Goal: Find specific page/section: Find specific page/section

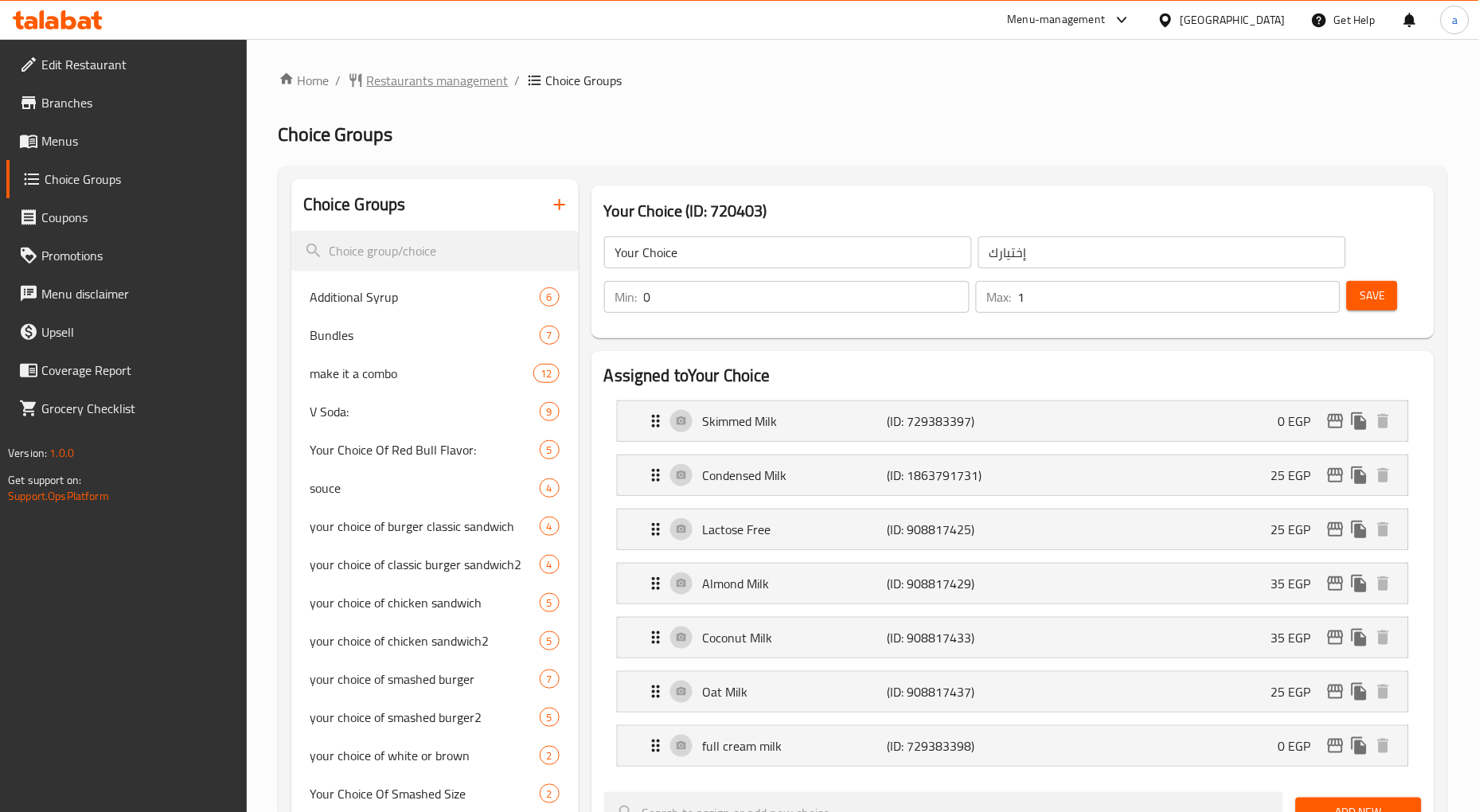
click at [382, 82] on span "Restaurants management" at bounding box center [438, 80] width 142 height 19
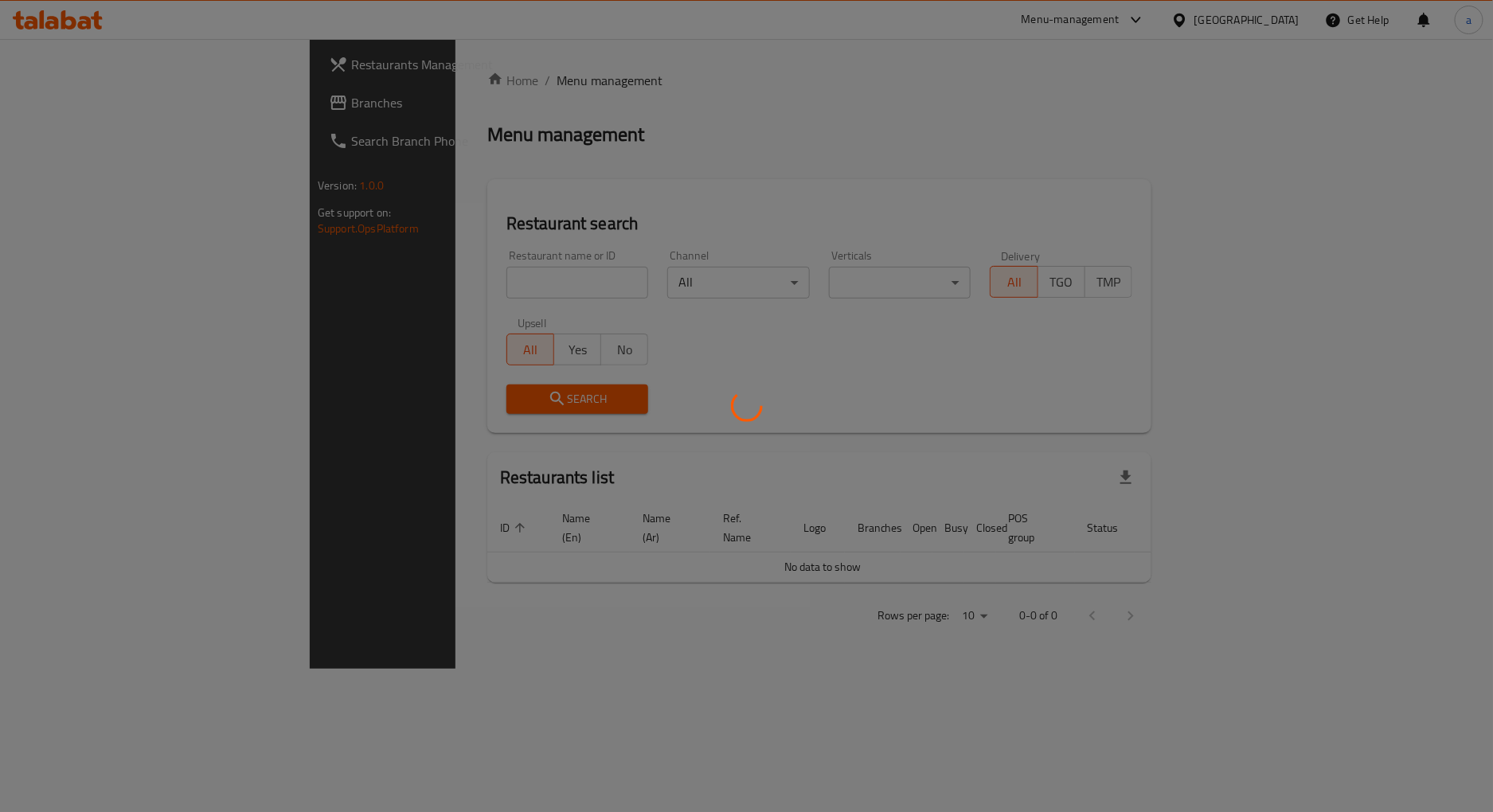
click at [142, 91] on div at bounding box center [746, 406] width 1493 height 812
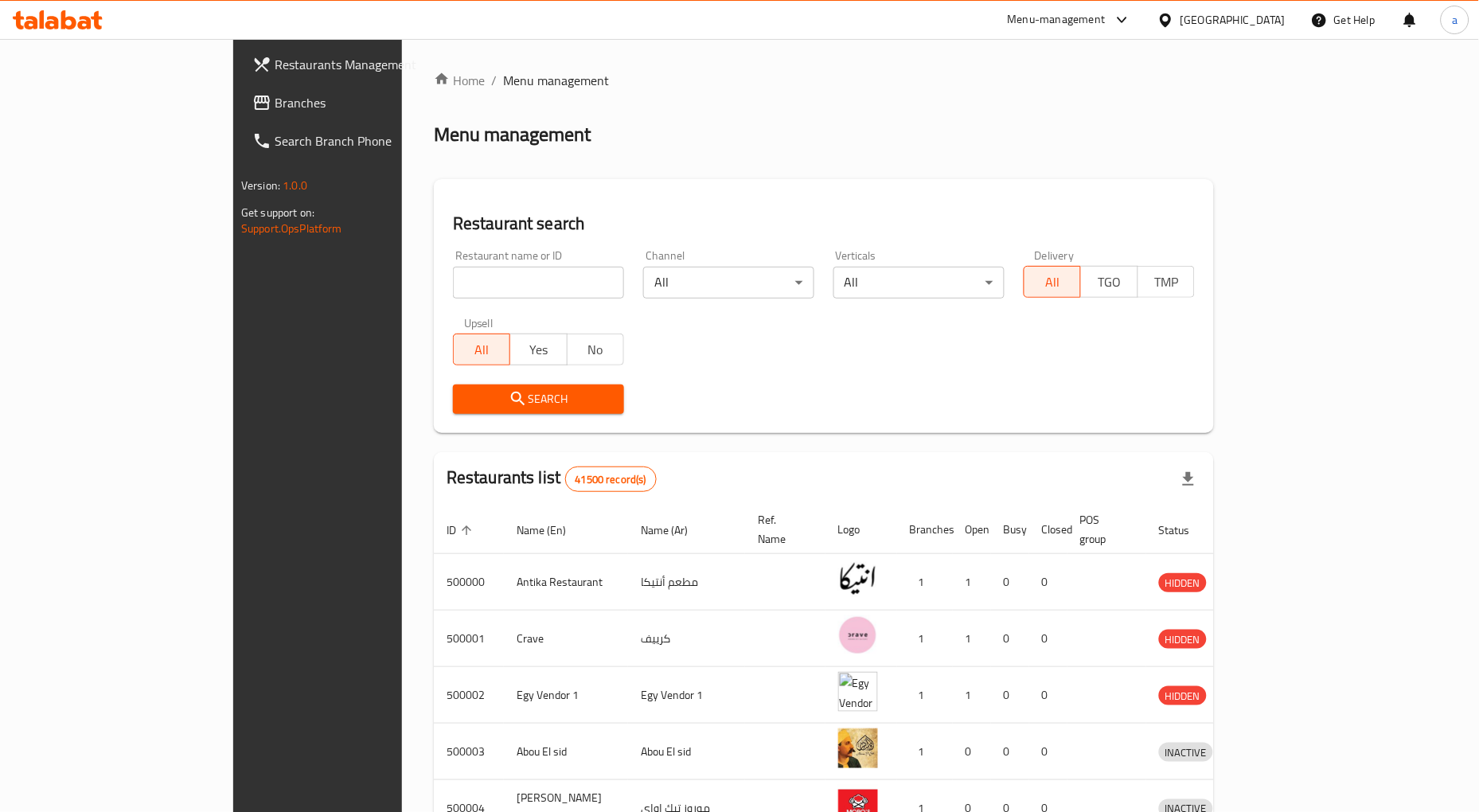
click at [240, 89] on link "Branches" at bounding box center [360, 103] width 241 height 38
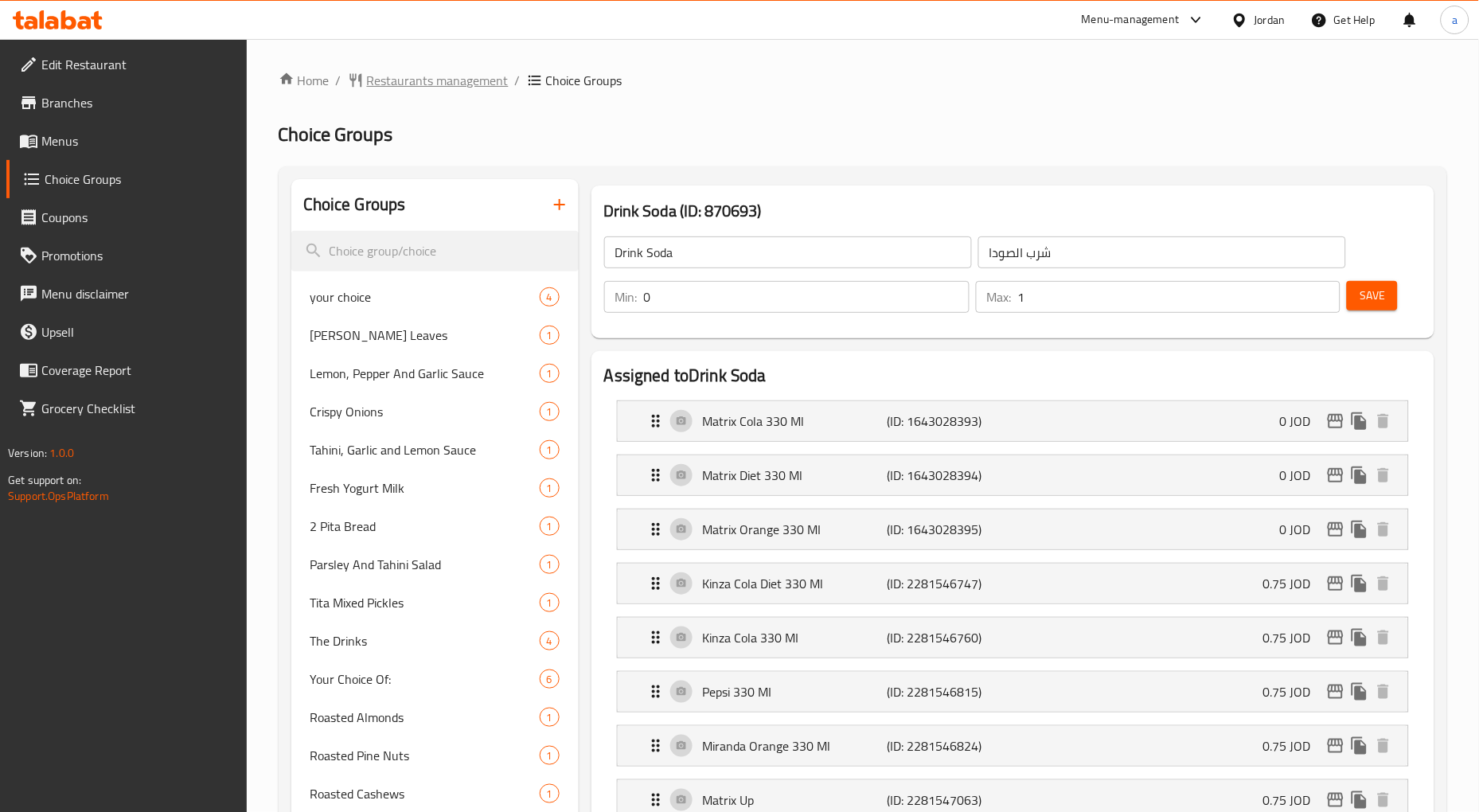
click at [460, 74] on span "Restaurants management" at bounding box center [438, 80] width 142 height 19
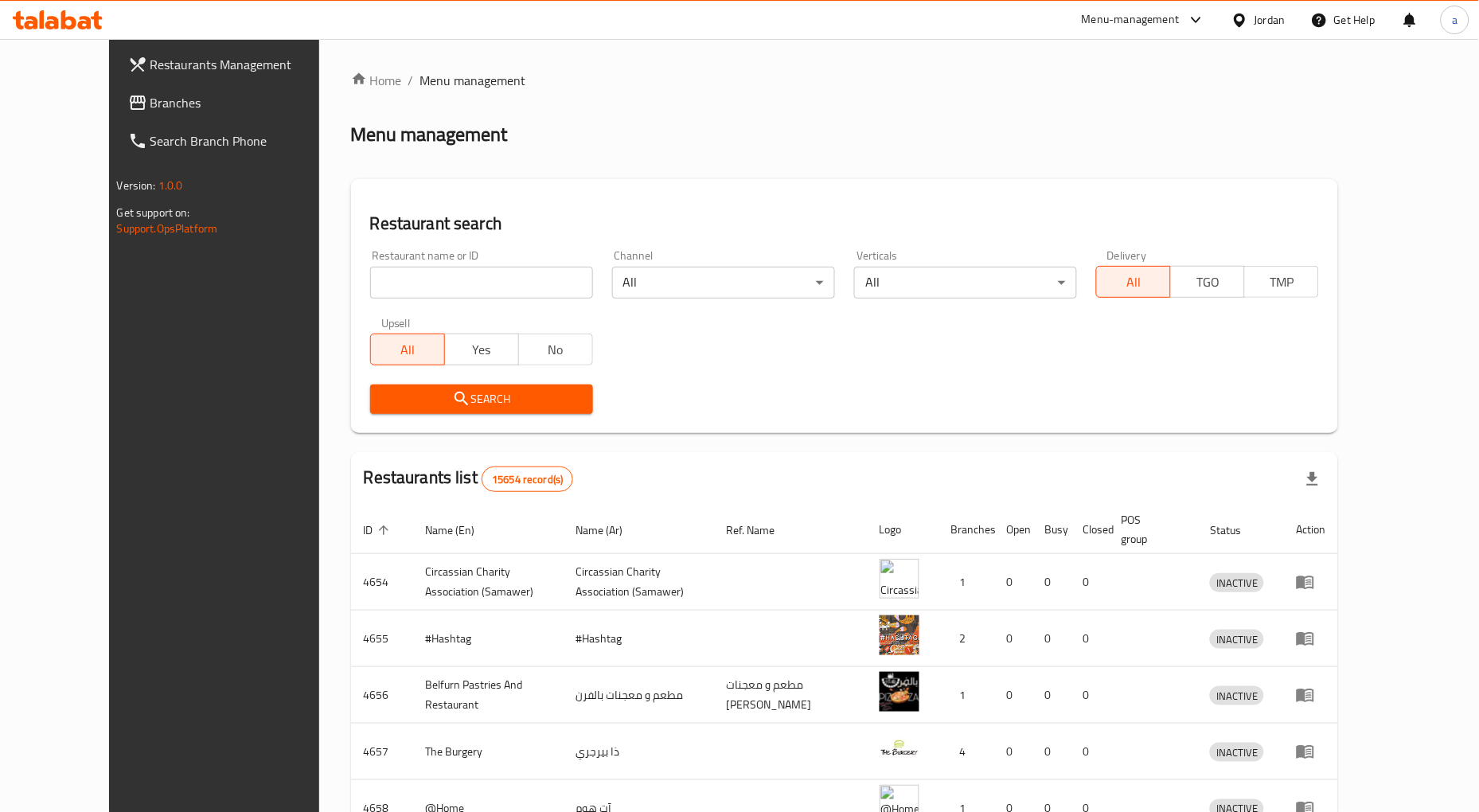
click at [150, 101] on span "Branches" at bounding box center [246, 103] width 192 height 19
